Goal: Use online tool/utility: Utilize a website feature to perform a specific function

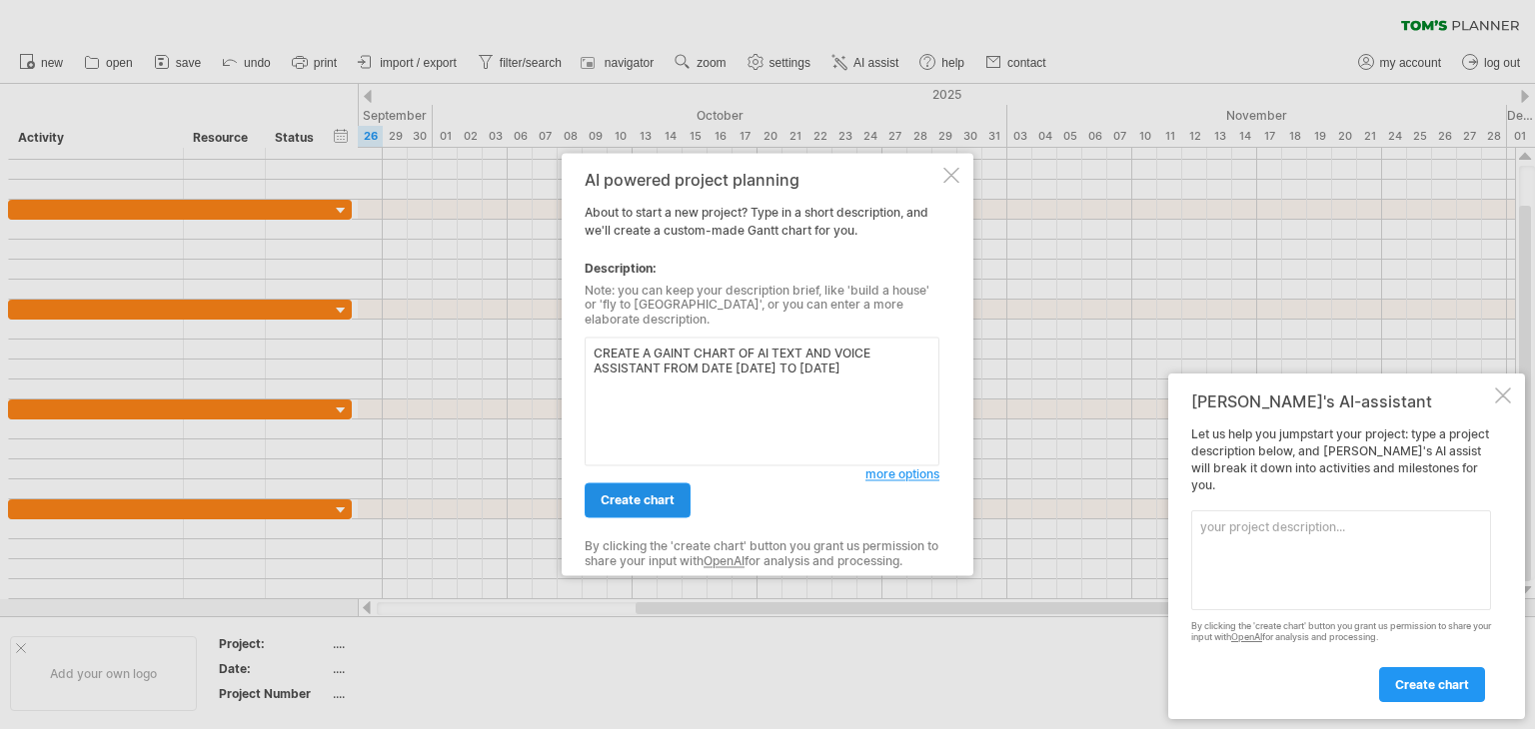
type textarea "CREATE A GAINT CHART OF AI TEXT AND VOICE ASSISTANT FROM DATE [DATE] TO [DATE]"
click at [646, 497] on span "create chart" at bounding box center [637, 501] width 74 height 15
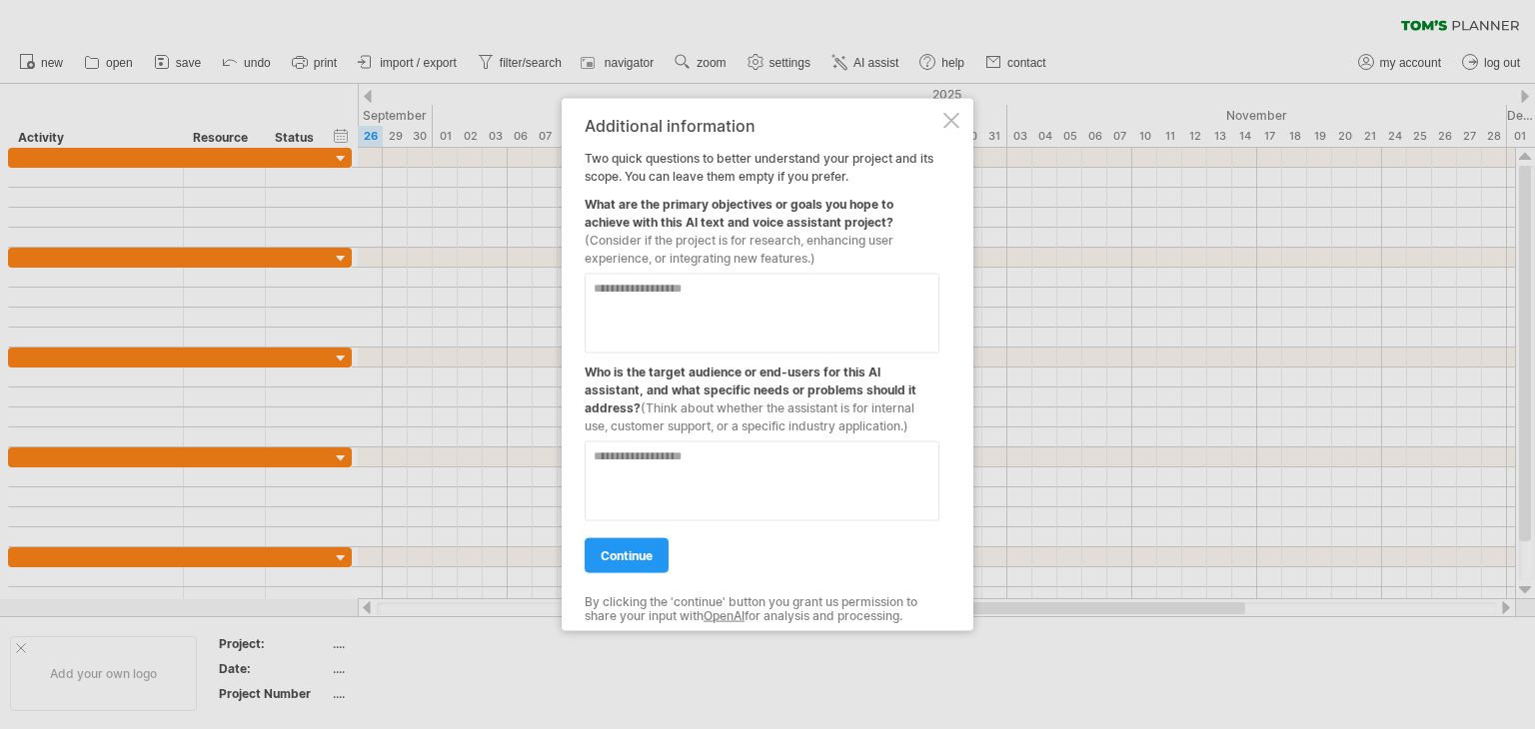
click at [619, 310] on textarea at bounding box center [761, 314] width 355 height 80
type textarea "**********"
click at [767, 484] on textarea at bounding box center [761, 482] width 355 height 80
type textarea "**********"
click at [658, 552] on link "continue" at bounding box center [626, 556] width 84 height 35
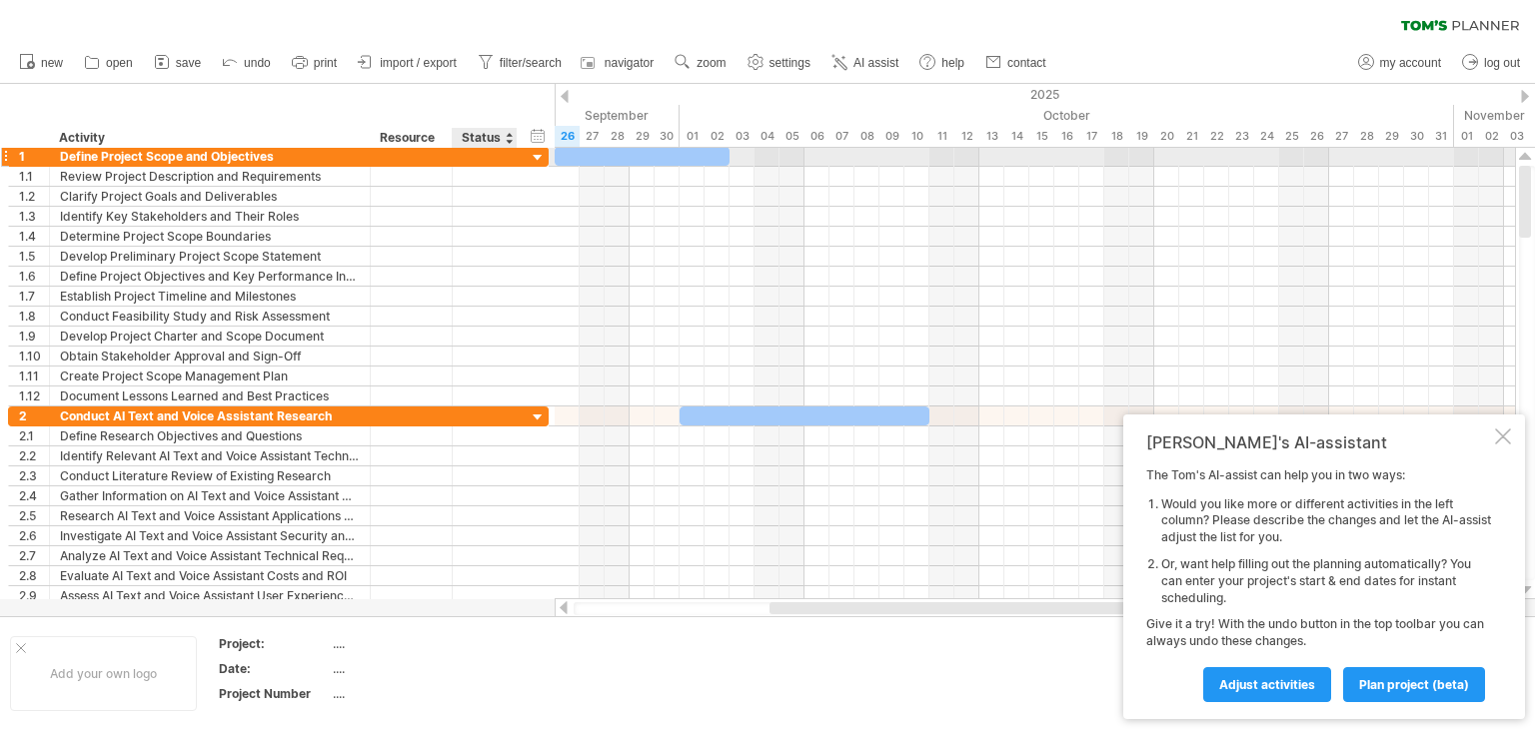
click at [536, 158] on div at bounding box center [538, 158] width 19 height 19
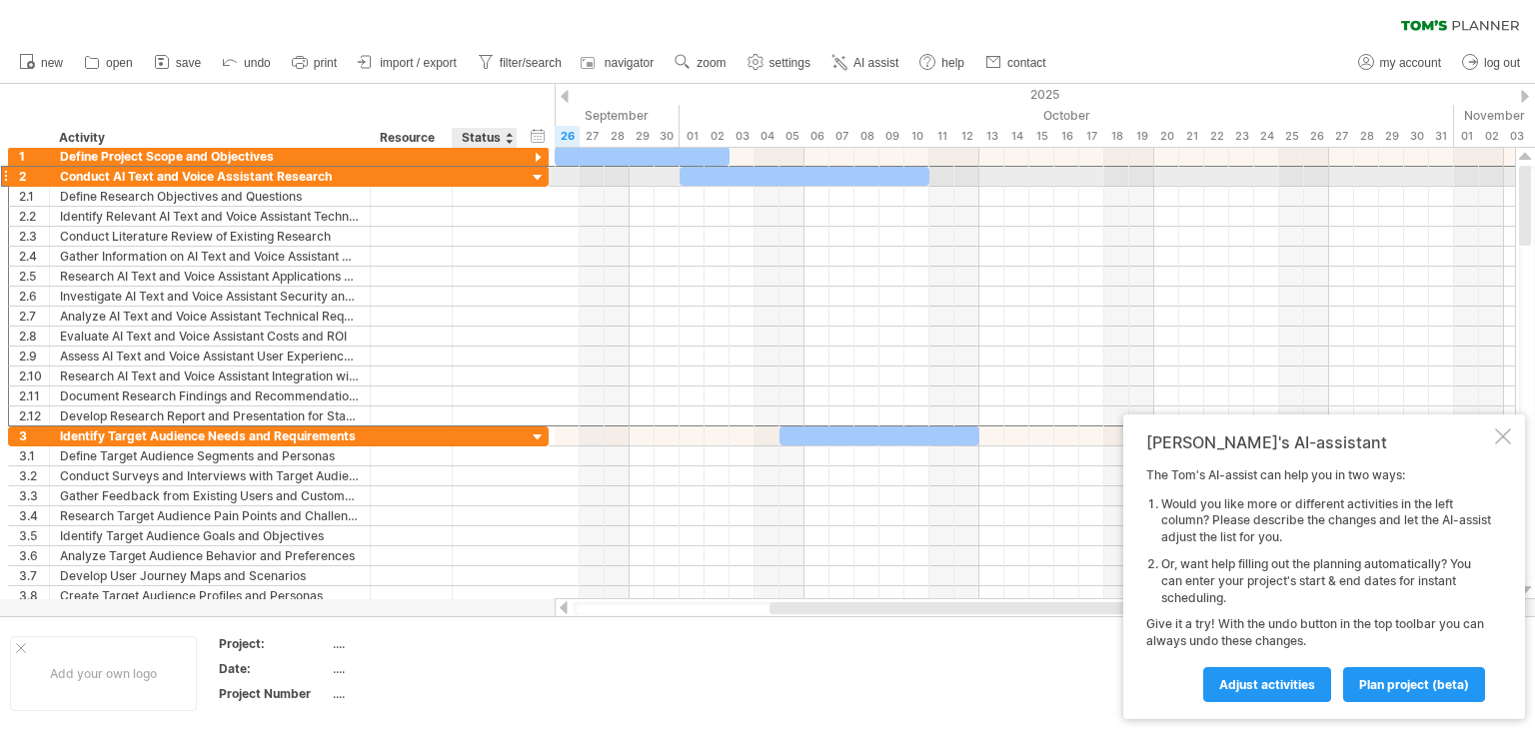
click at [523, 181] on div "**********" at bounding box center [278, 176] width 541 height 21
click at [529, 177] on div at bounding box center [538, 178] width 19 height 19
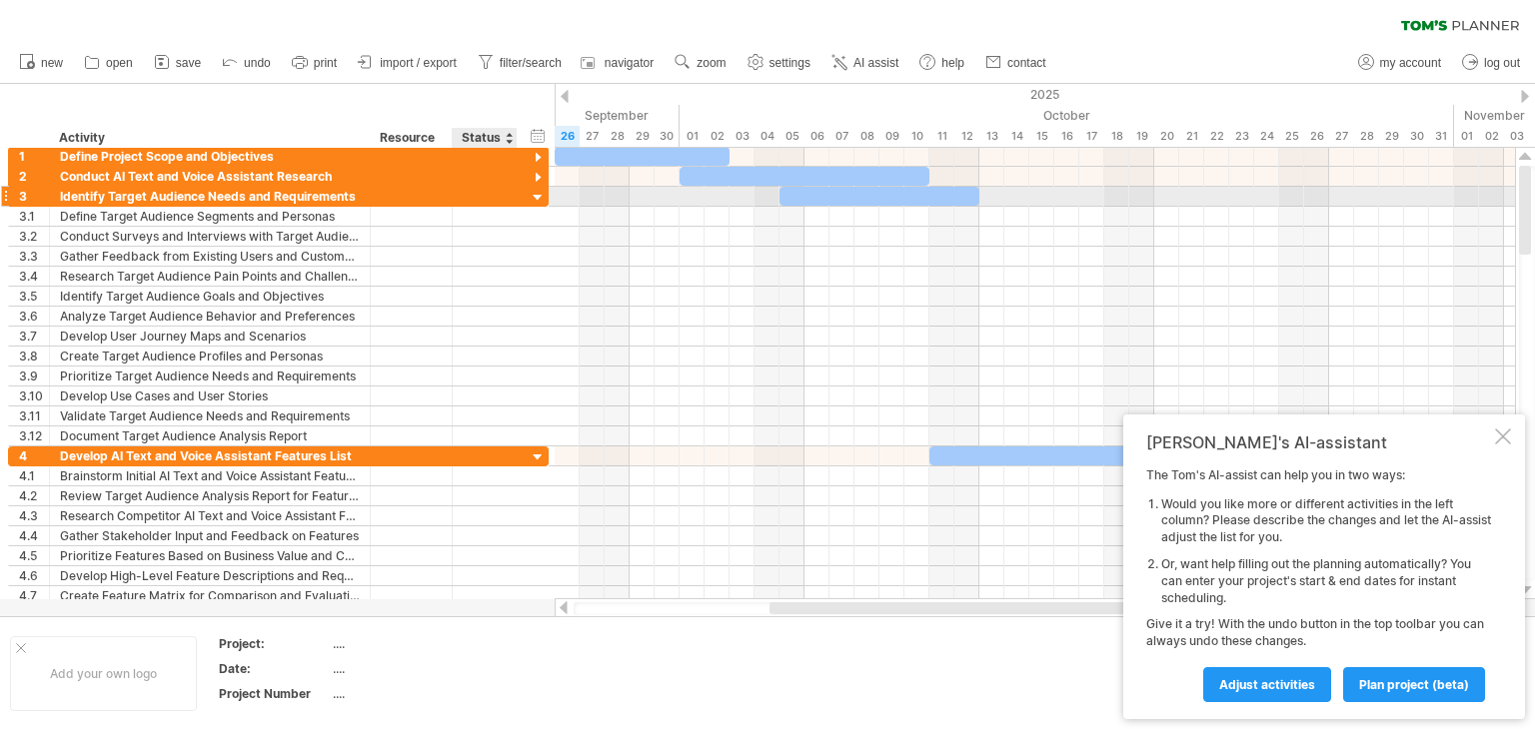
click at [529, 192] on div at bounding box center [538, 198] width 19 height 19
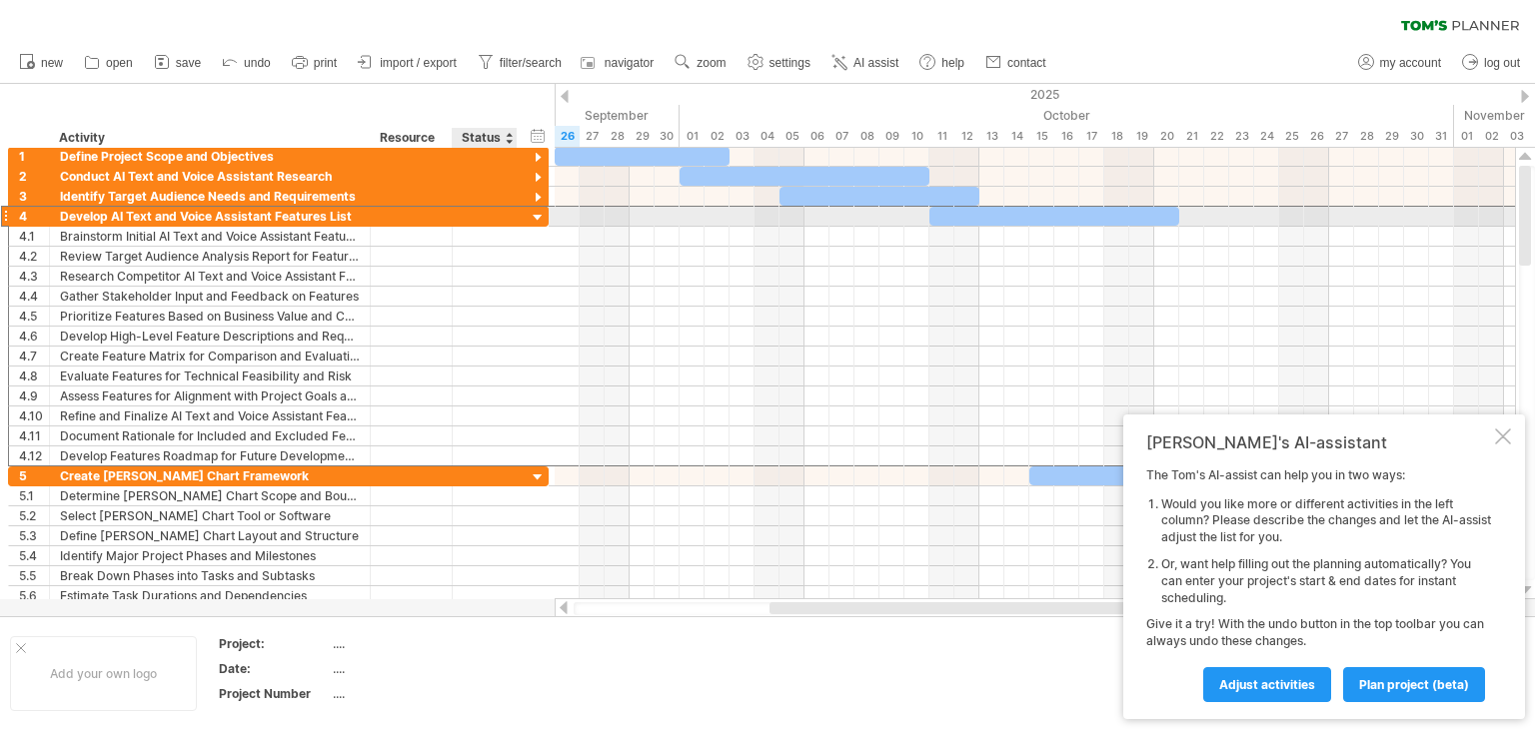
click at [527, 211] on div "**********" at bounding box center [278, 216] width 541 height 21
click at [537, 213] on div at bounding box center [538, 218] width 19 height 19
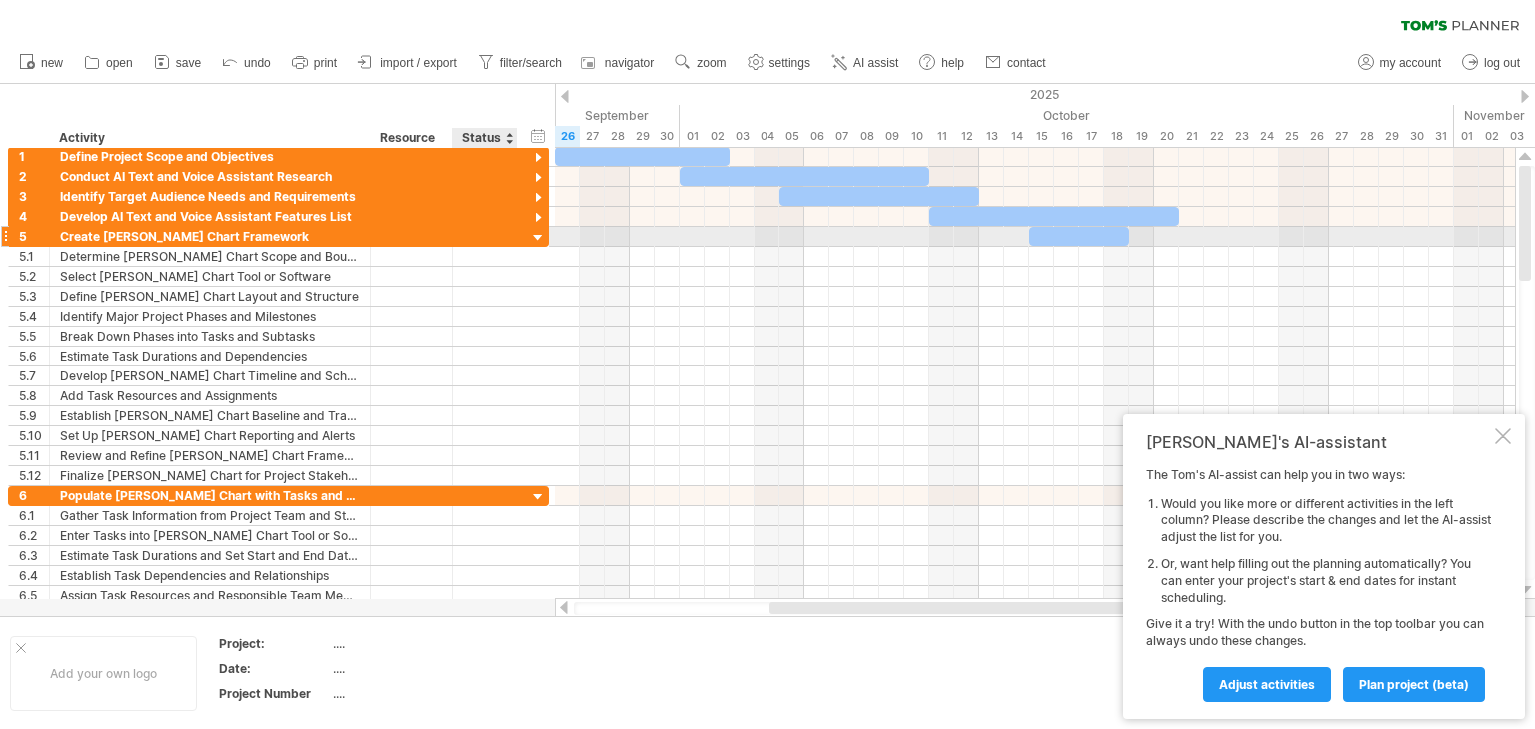
click at [534, 235] on div at bounding box center [538, 238] width 19 height 19
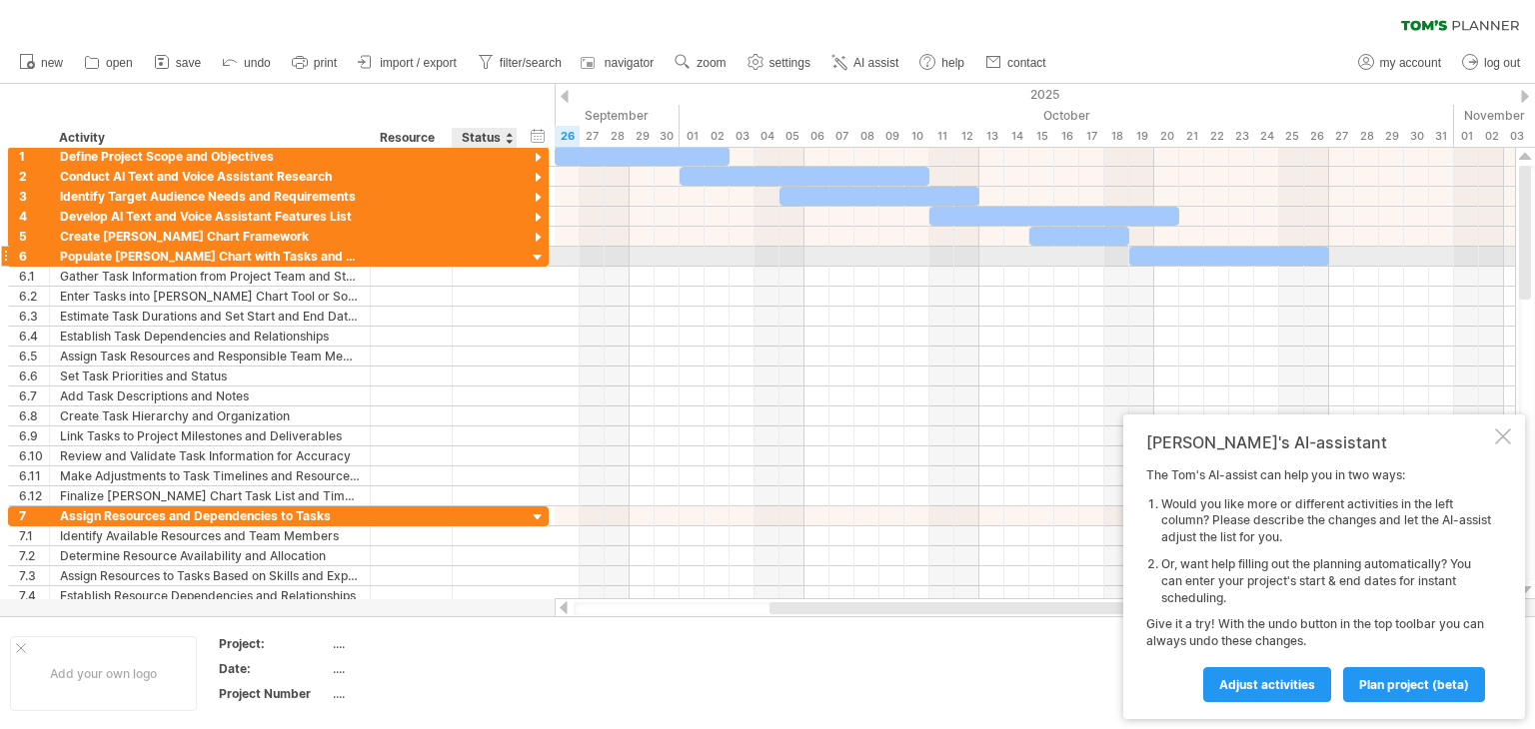
click at [533, 256] on div at bounding box center [538, 258] width 19 height 19
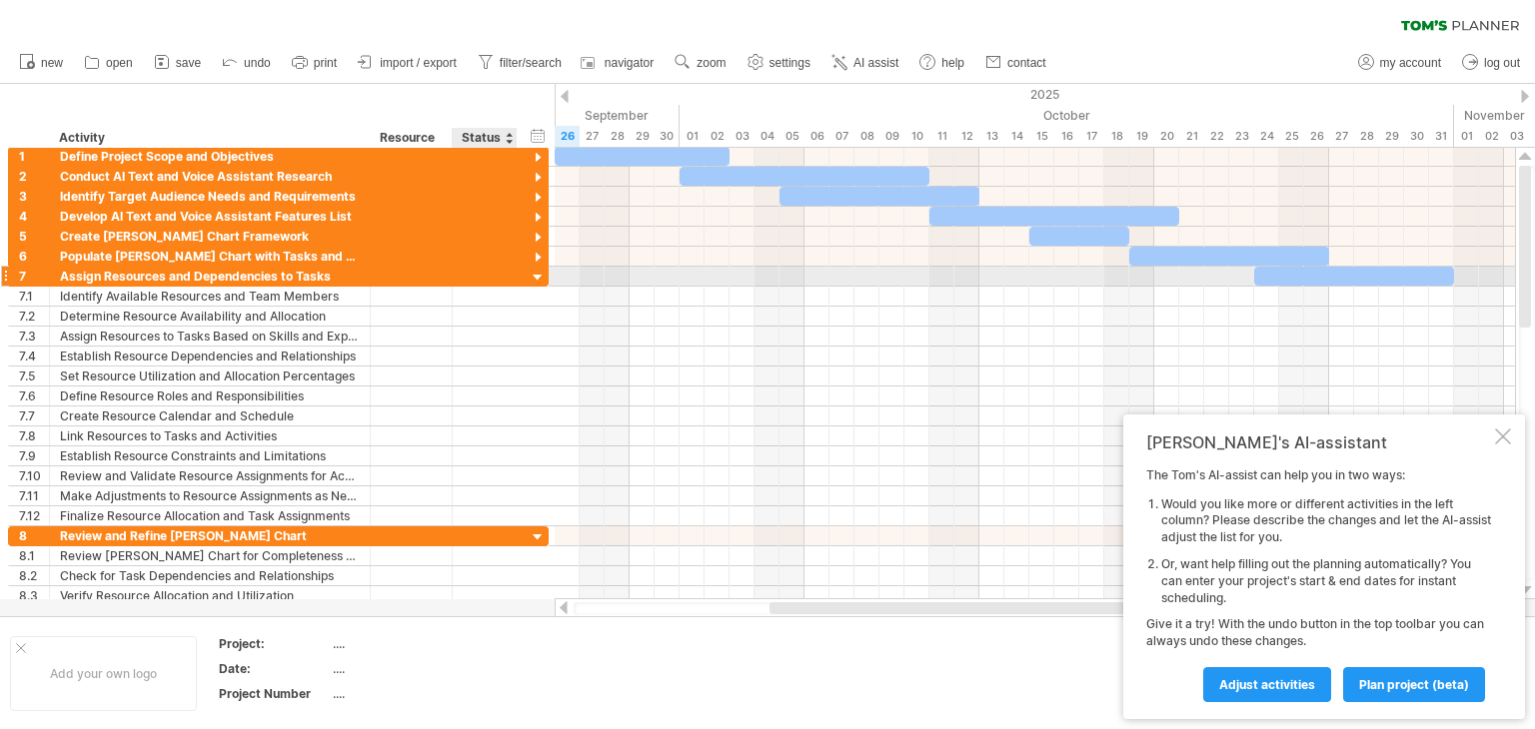
click at [536, 278] on div at bounding box center [538, 278] width 19 height 19
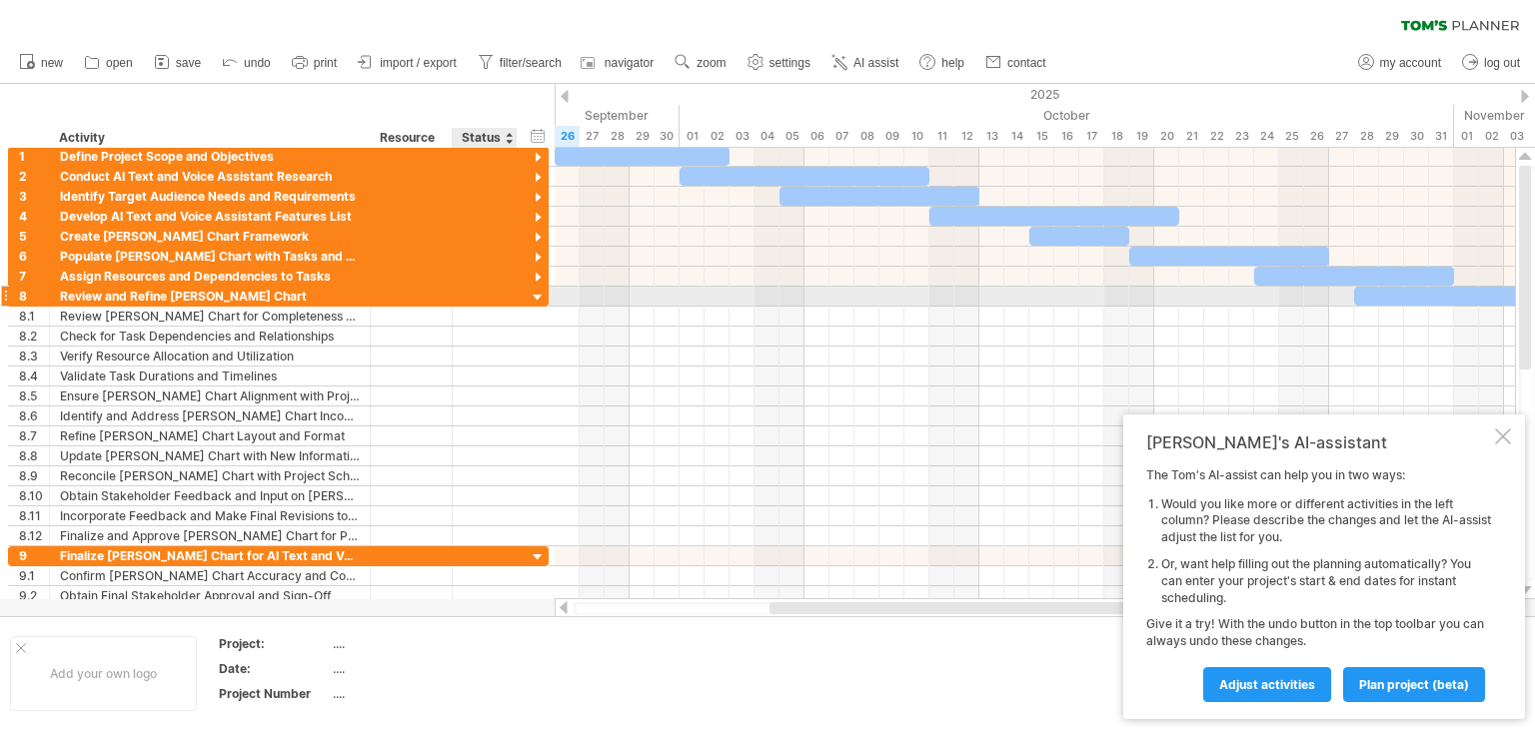
click at [532, 293] on div at bounding box center [538, 298] width 19 height 19
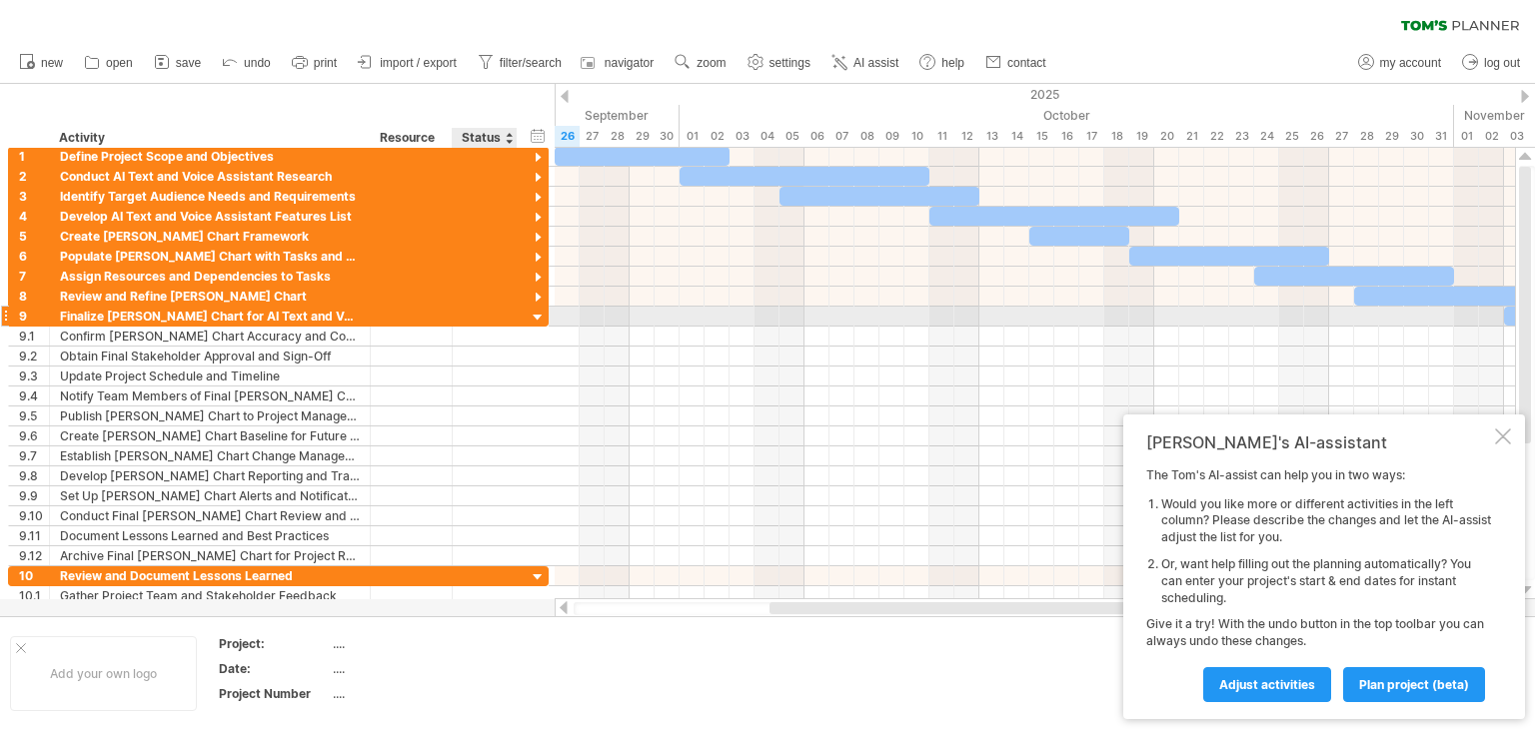
click at [533, 312] on div at bounding box center [538, 318] width 19 height 19
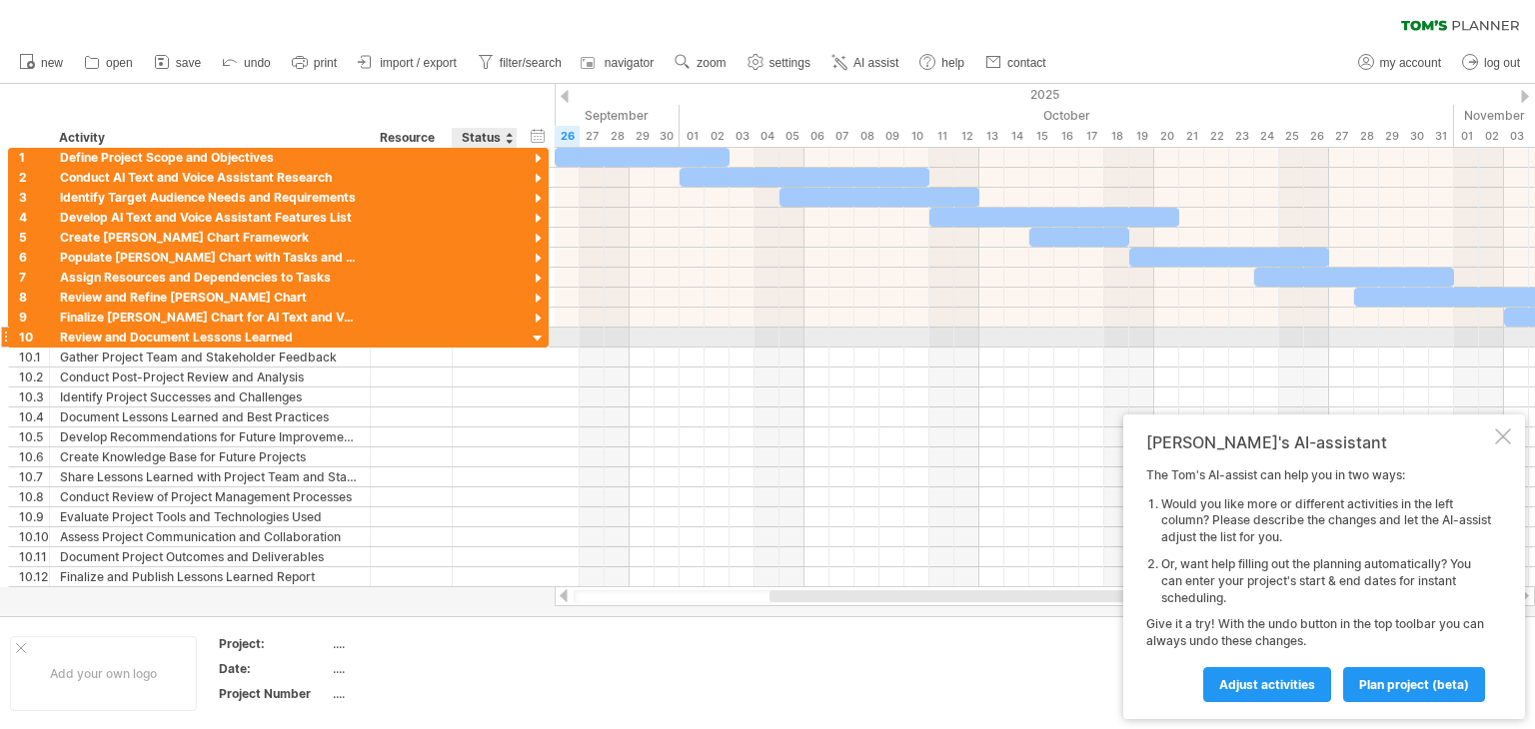
click at [530, 336] on div at bounding box center [538, 339] width 19 height 19
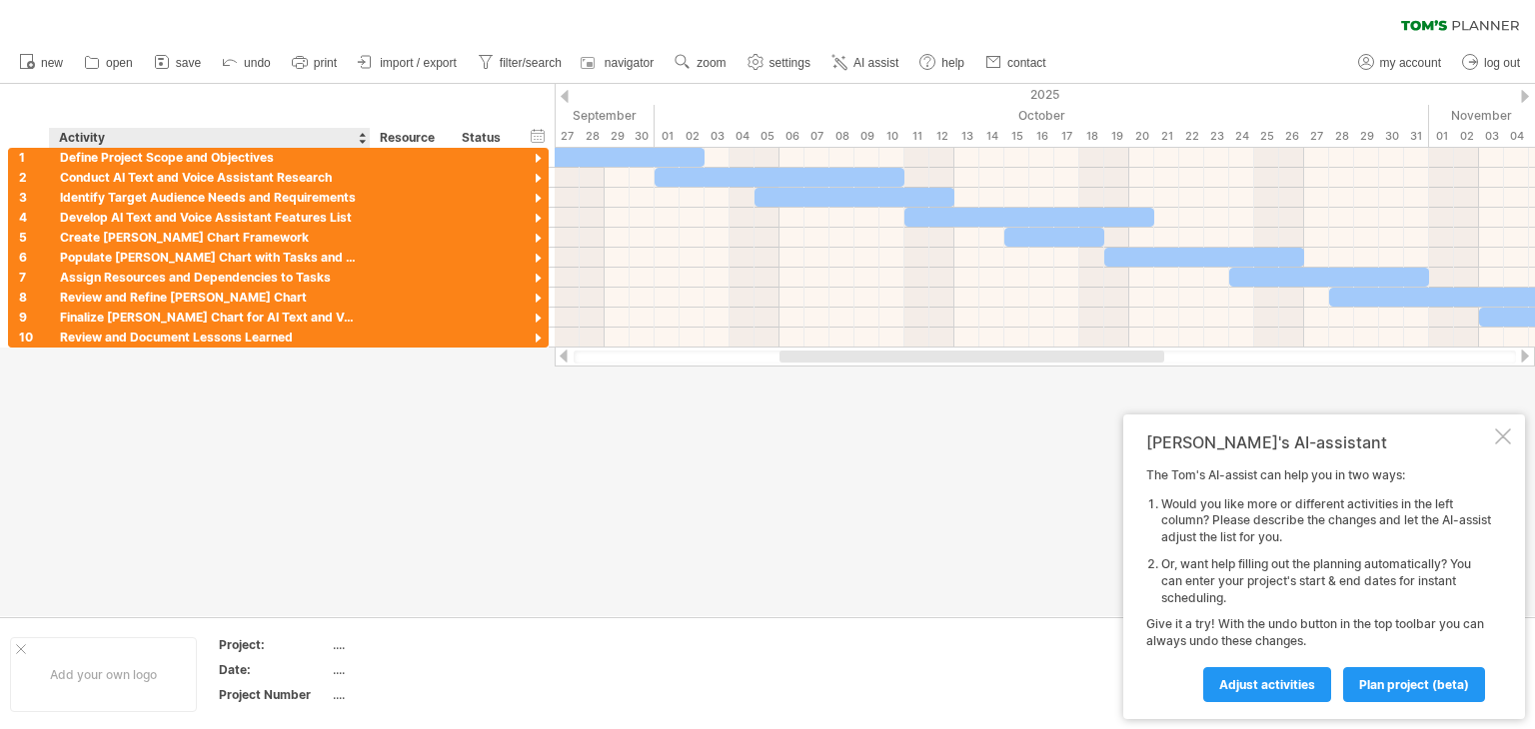
click at [308, 643] on div "Project:" at bounding box center [274, 644] width 110 height 17
type input "**********"
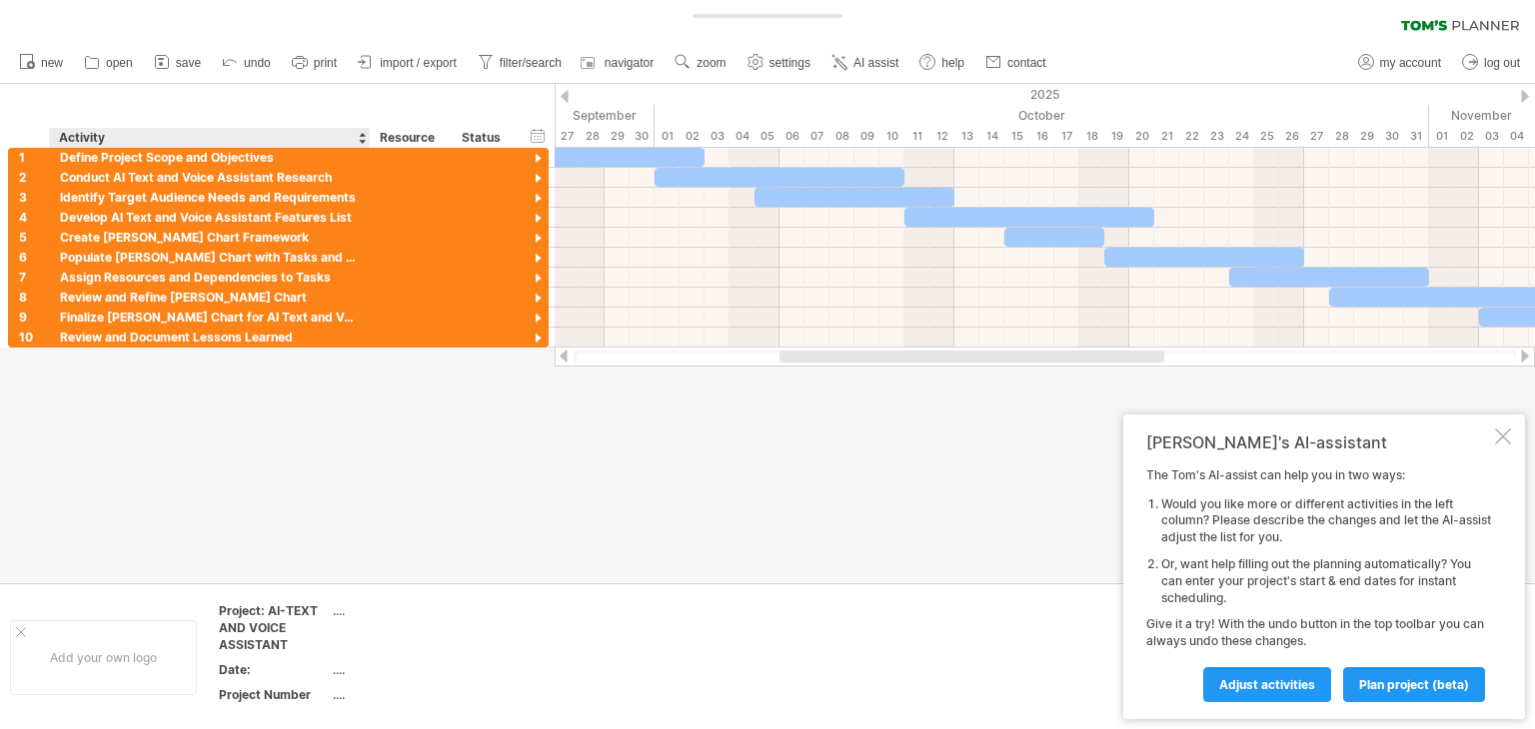
click at [289, 658] on table "Project: AI-TEXT AND VOICE ASSISTANT .... Date: .... Project Number ...." at bounding box center [361, 656] width 288 height 111
click at [296, 668] on div "Date:" at bounding box center [274, 669] width 110 height 17
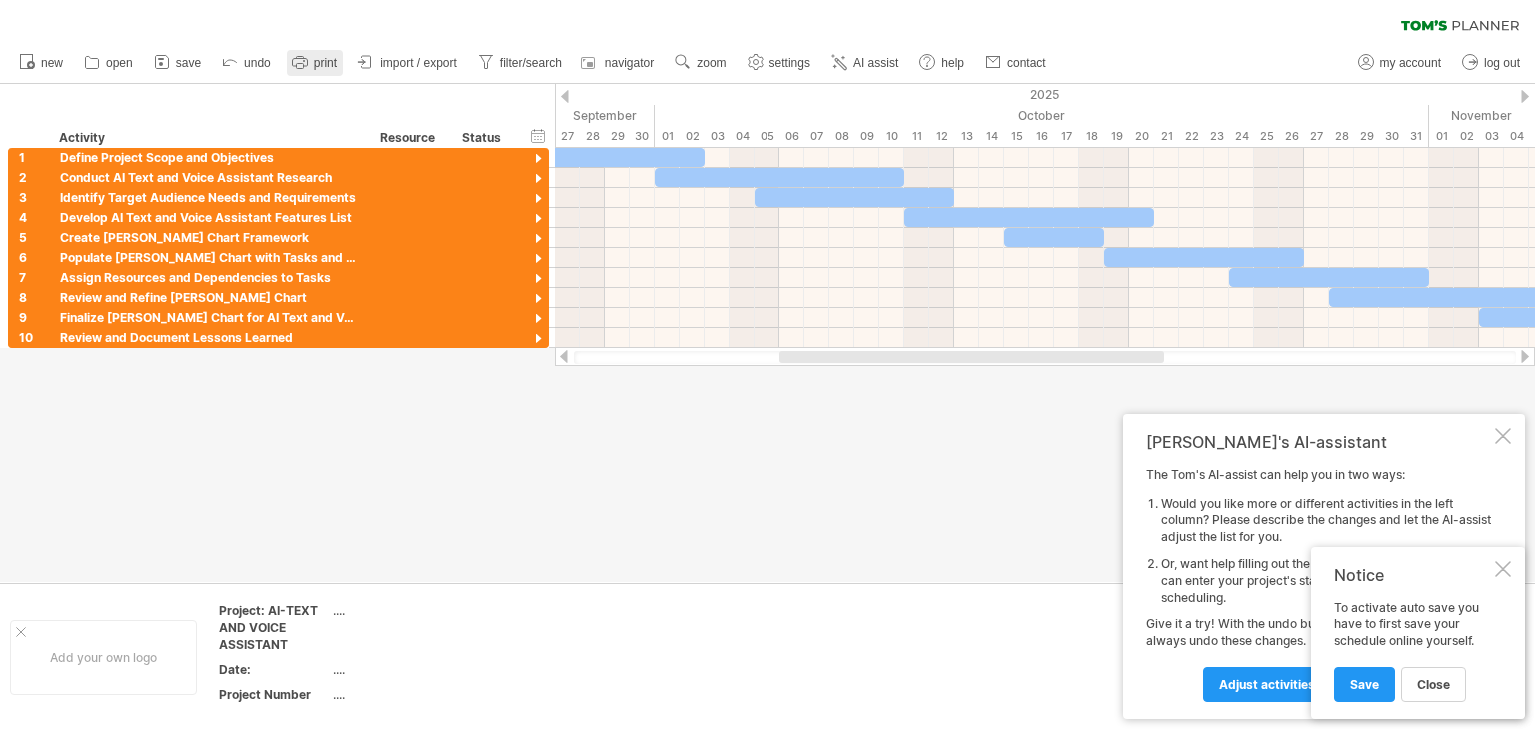
click at [340, 57] on link "print" at bounding box center [315, 63] width 56 height 26
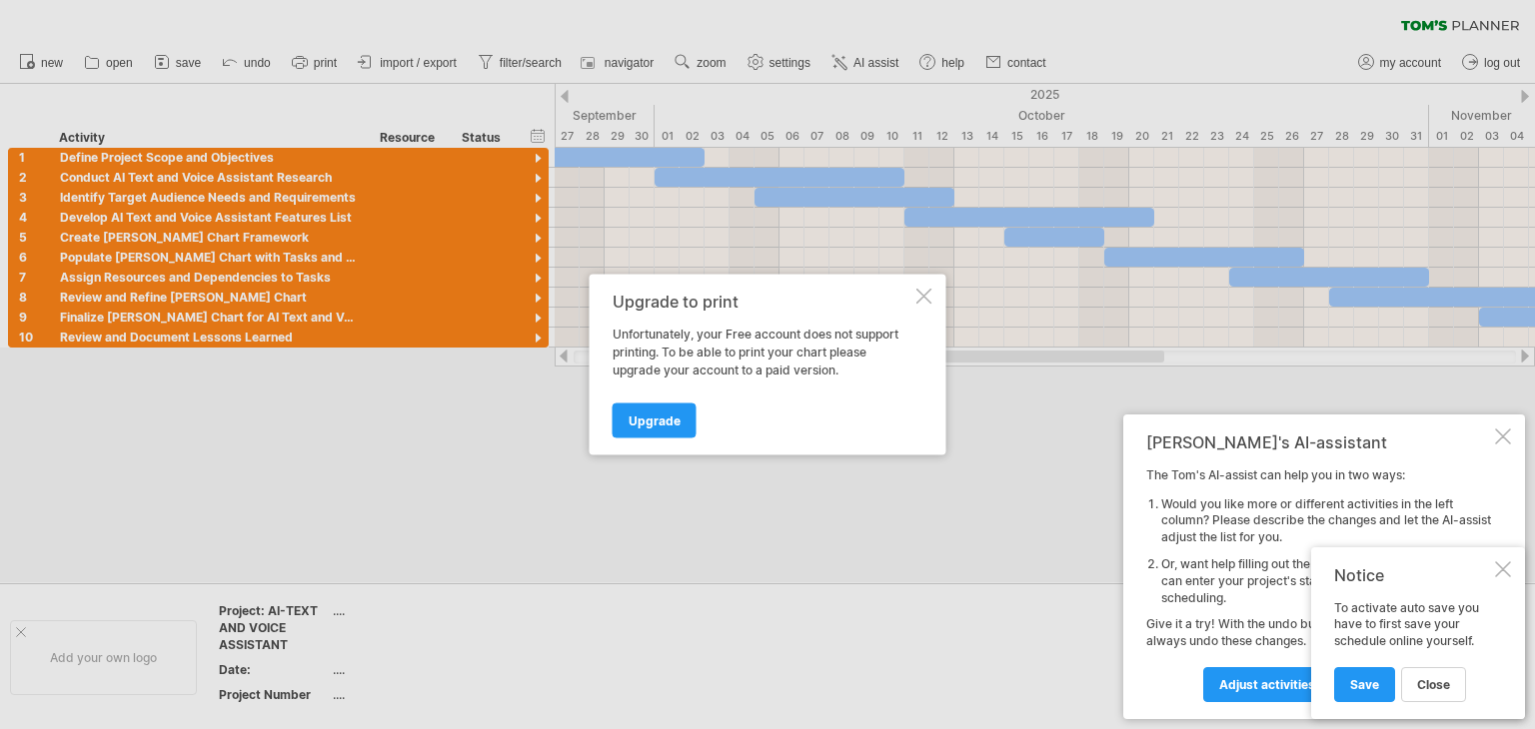
click at [934, 290] on div "Upgrade to print Unfortunately, your Free account does not support printing. To…" at bounding box center [767, 365] width 357 height 181
click at [429, 78] on div at bounding box center [767, 364] width 1535 height 729
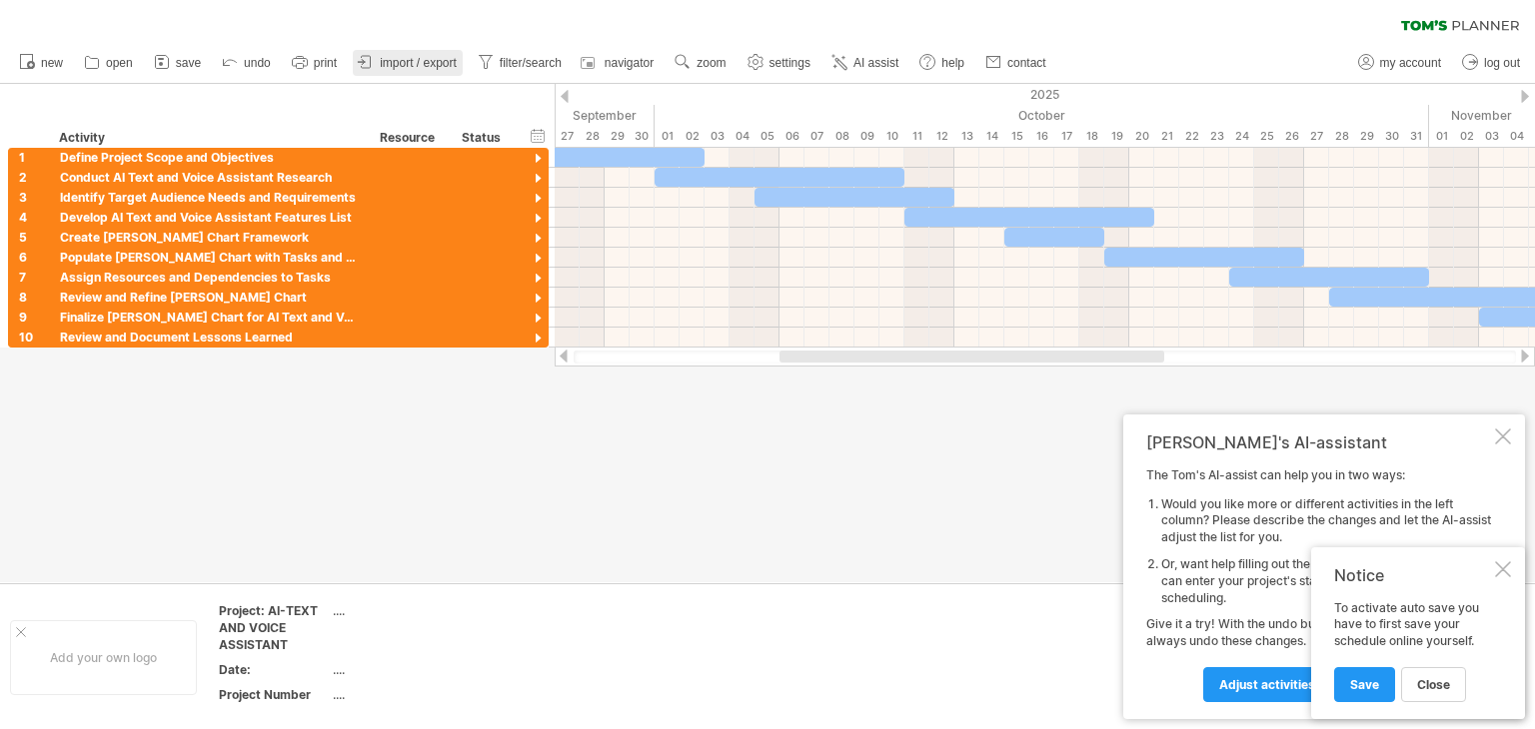
click at [413, 63] on span "import / export" at bounding box center [418, 63] width 77 height 14
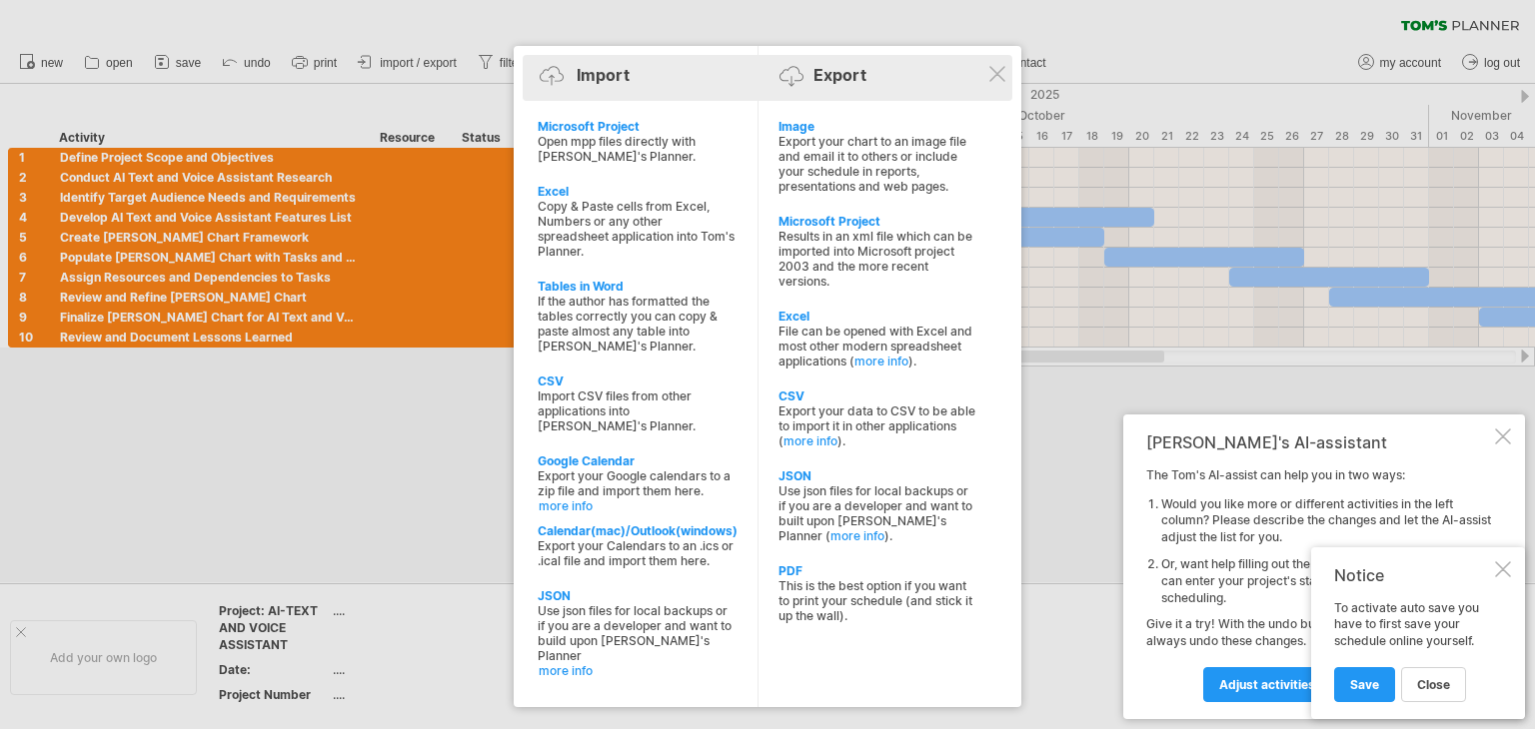
click at [1007, 69] on div "Import Export" at bounding box center [768, 78] width 480 height 46
click at [988, 65] on div "Import Export" at bounding box center [768, 79] width 480 height 30
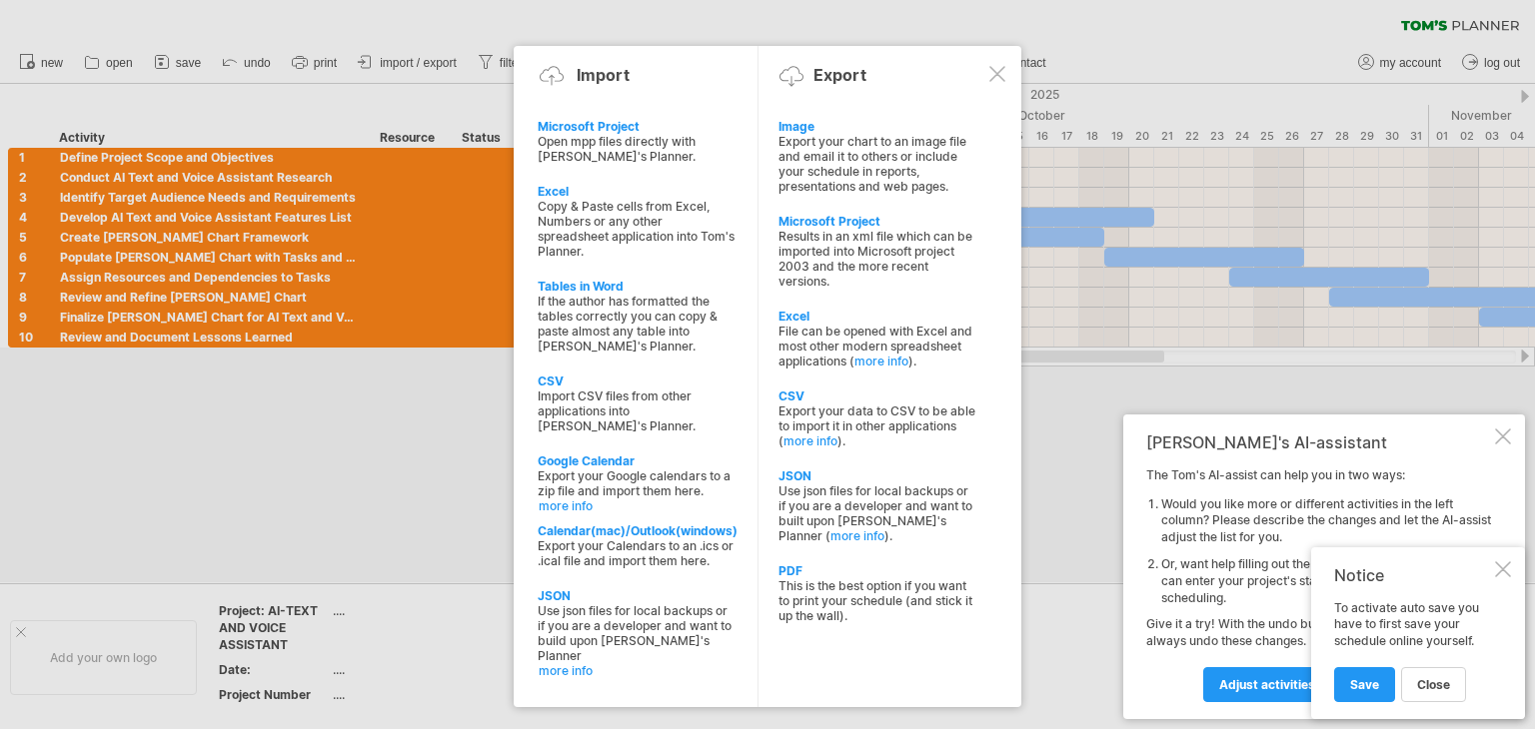
click at [948, 20] on div at bounding box center [767, 364] width 1535 height 729
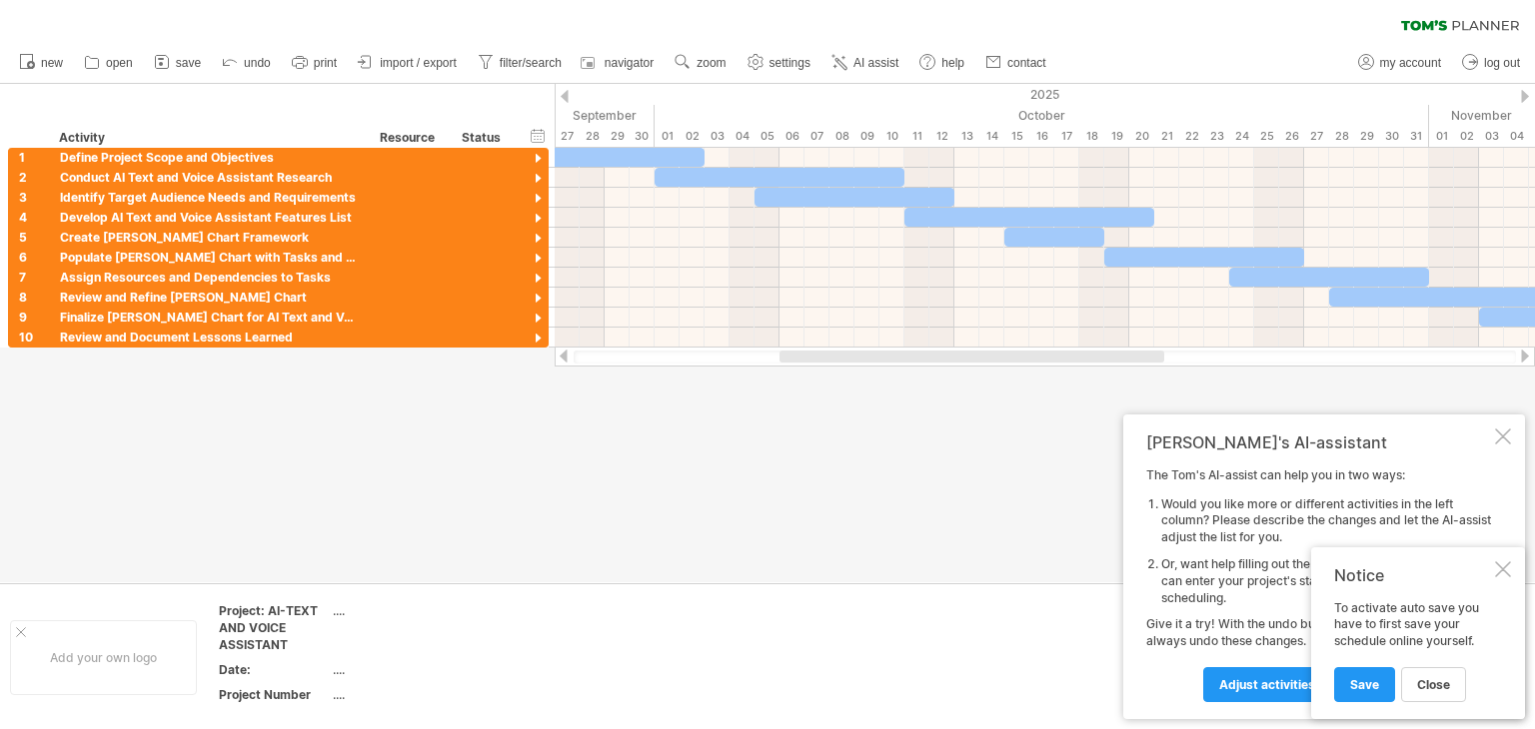
click at [1509, 577] on div "Notice To activate auto save you have to first save your schedule online yourse…" at bounding box center [1418, 633] width 214 height 172
click at [1495, 436] on div at bounding box center [1503, 437] width 16 height 16
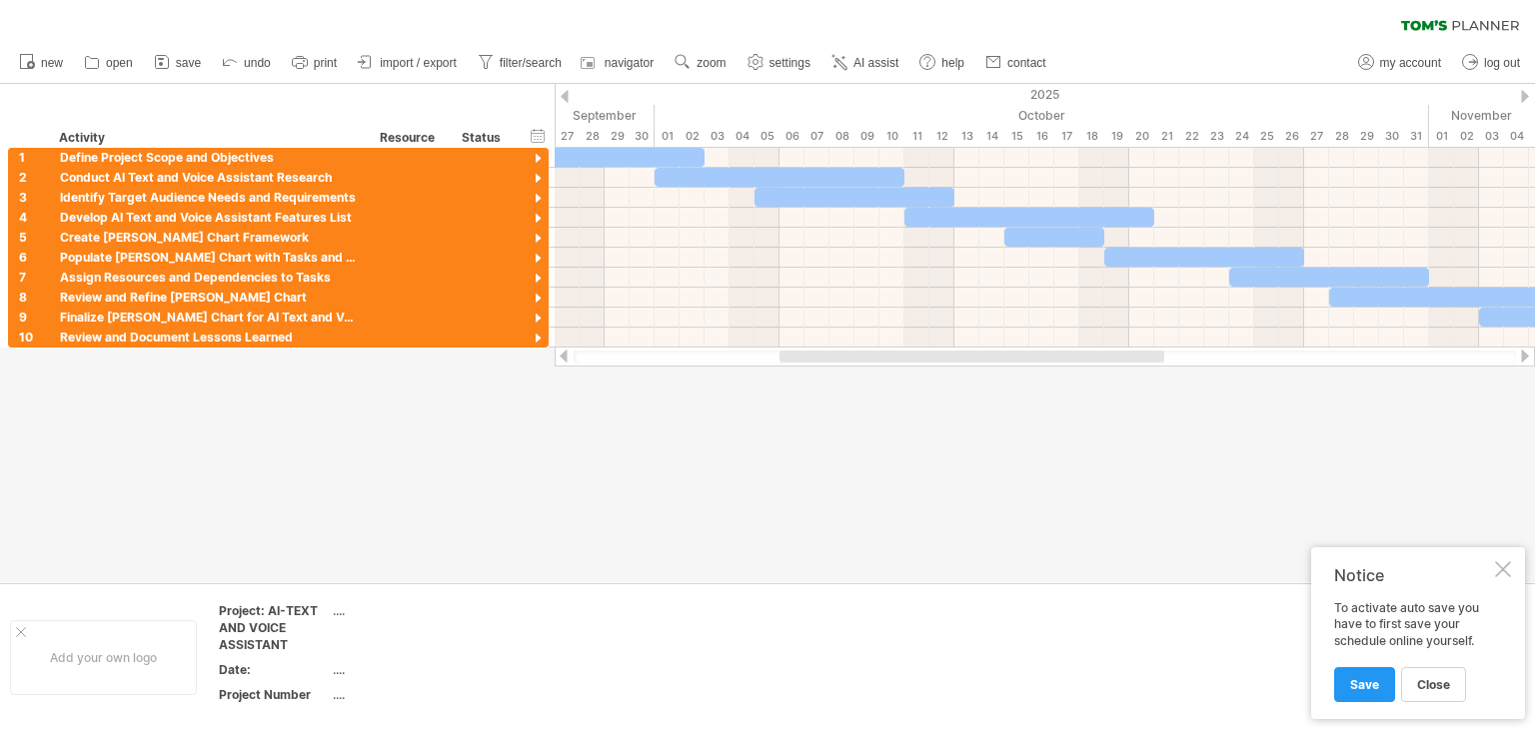
click at [1495, 436] on div at bounding box center [767, 333] width 1535 height 499
click at [1491, 574] on div "Notice To activate auto save you have to first save your schedule online yourse…" at bounding box center [1418, 633] width 214 height 172
